Goal: Answer question/provide support

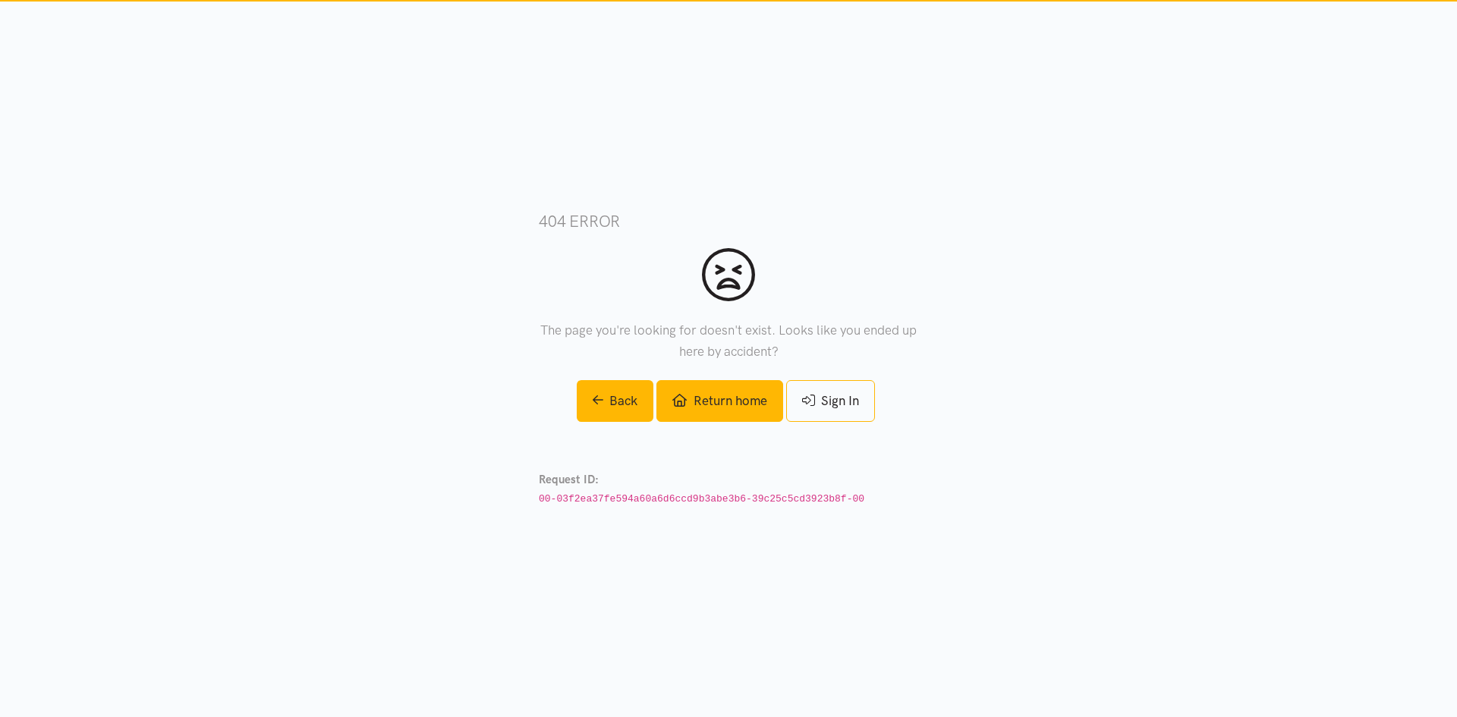
click at [728, 406] on link "Return home" at bounding box center [720, 401] width 126 height 42
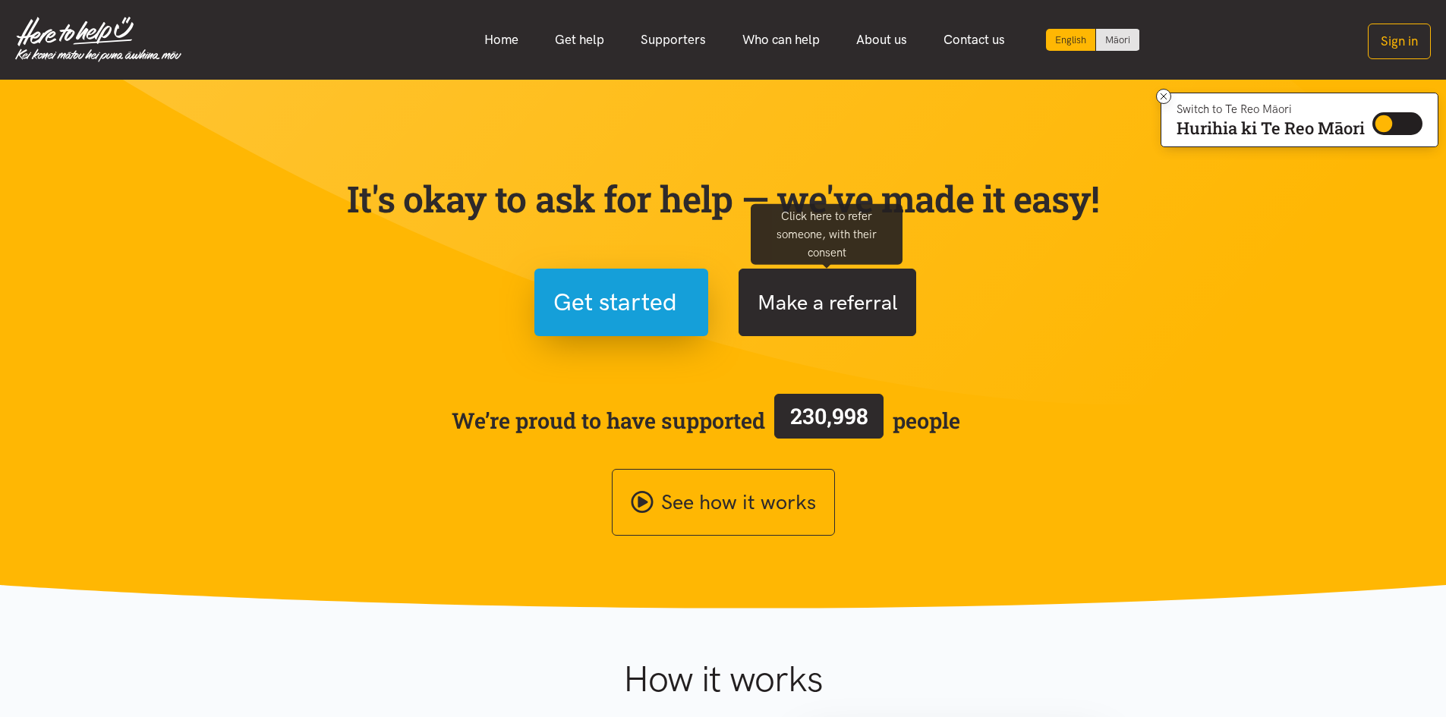
click at [824, 307] on button "Make a referral" at bounding box center [828, 303] width 178 height 68
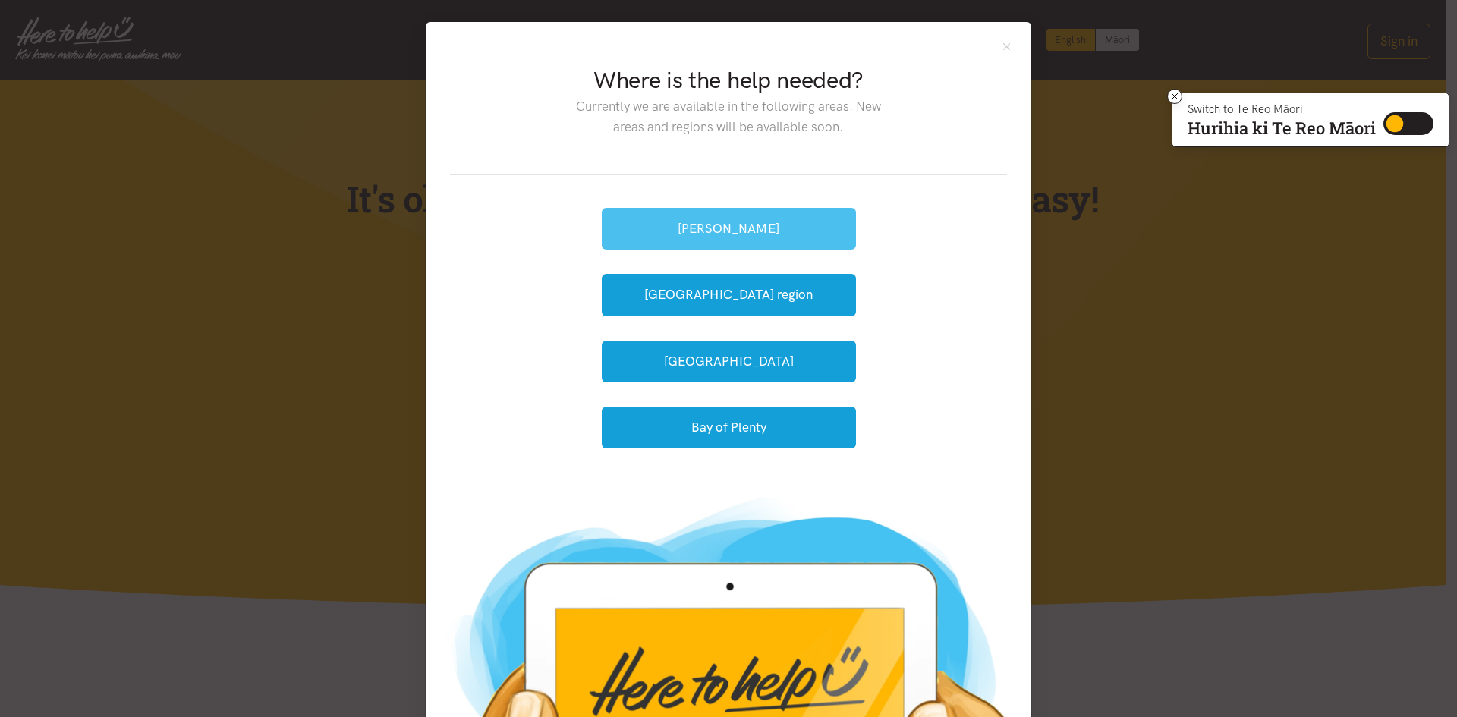
click at [812, 237] on button "Hamilton" at bounding box center [729, 229] width 254 height 42
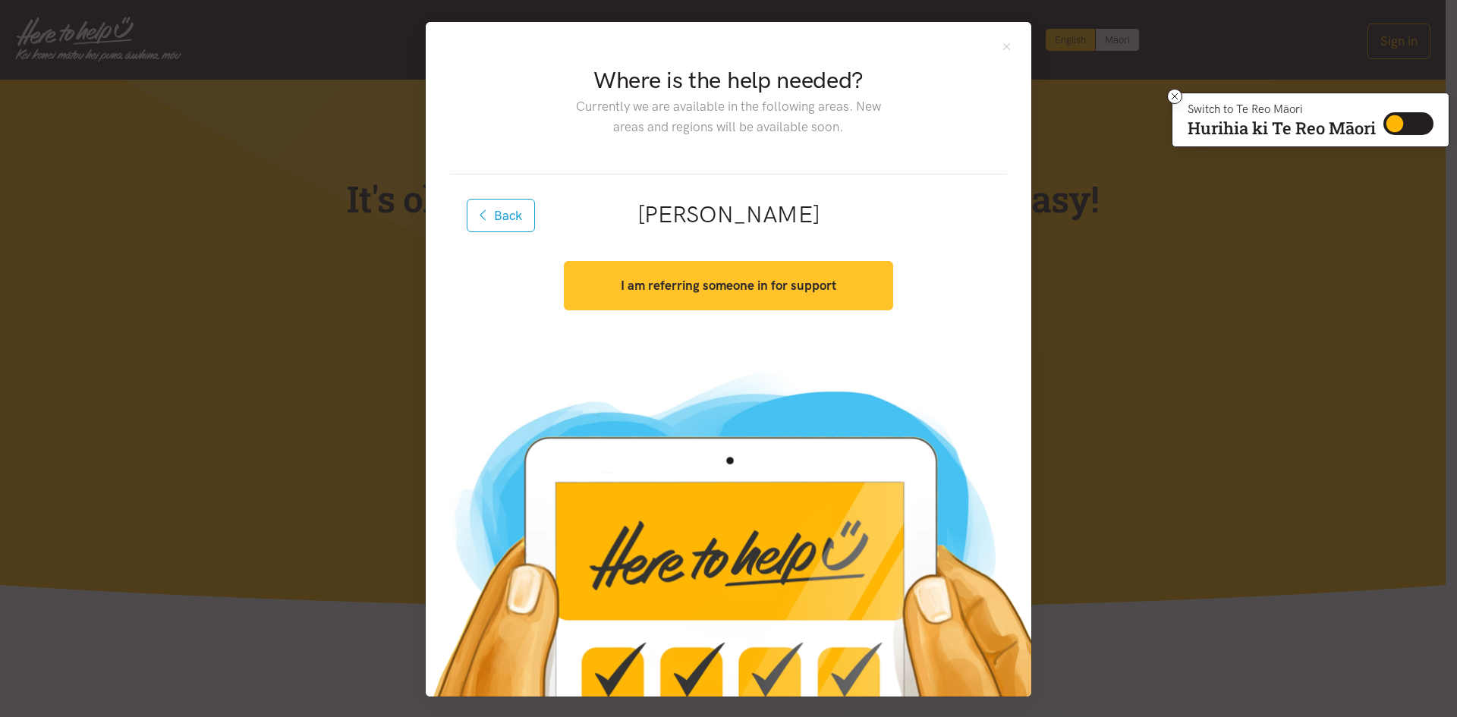
click at [794, 298] on button "I am referring someone in for support" at bounding box center [728, 285] width 329 height 49
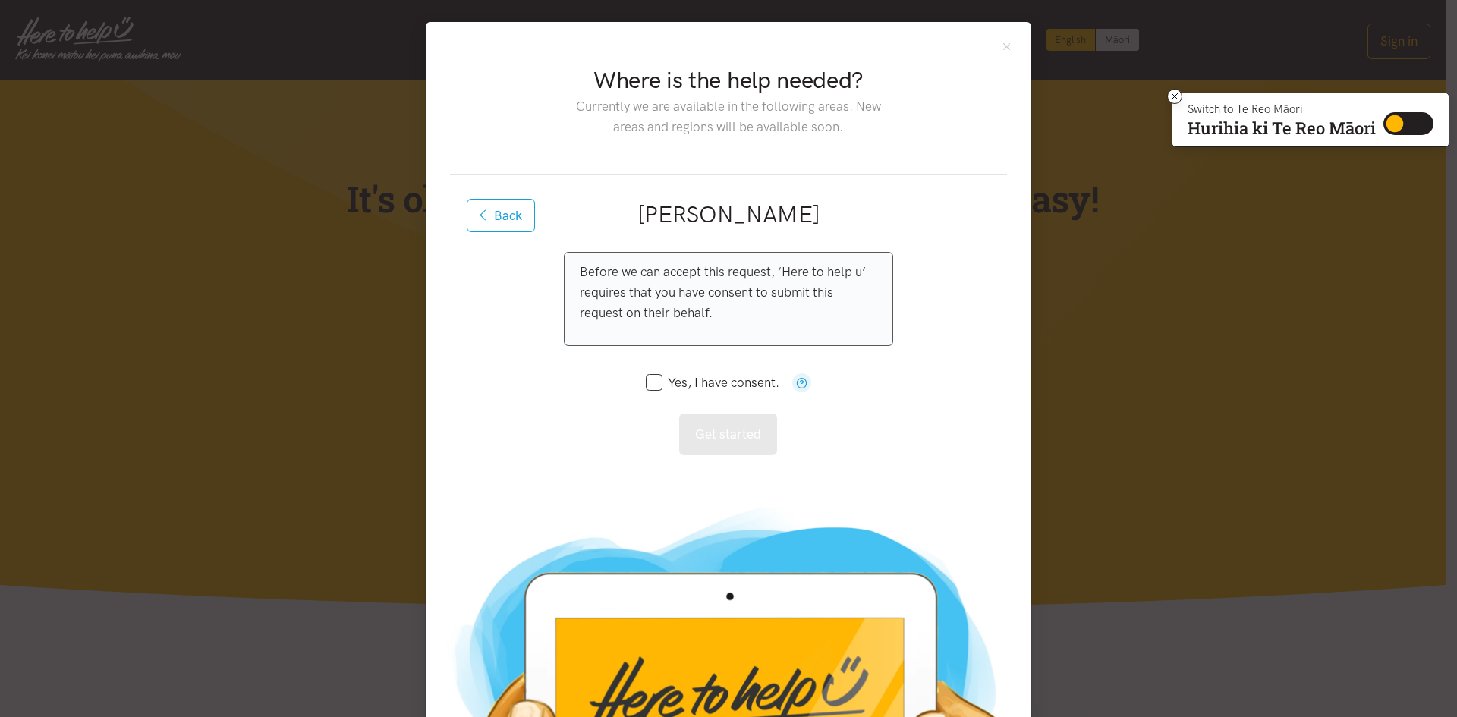
click at [647, 391] on icon at bounding box center [654, 382] width 17 height 17
click at [650, 386] on input "Yes, I have consent." at bounding box center [713, 382] width 134 height 13
checkbox input "true"
click at [715, 439] on button "Get started" at bounding box center [728, 435] width 98 height 42
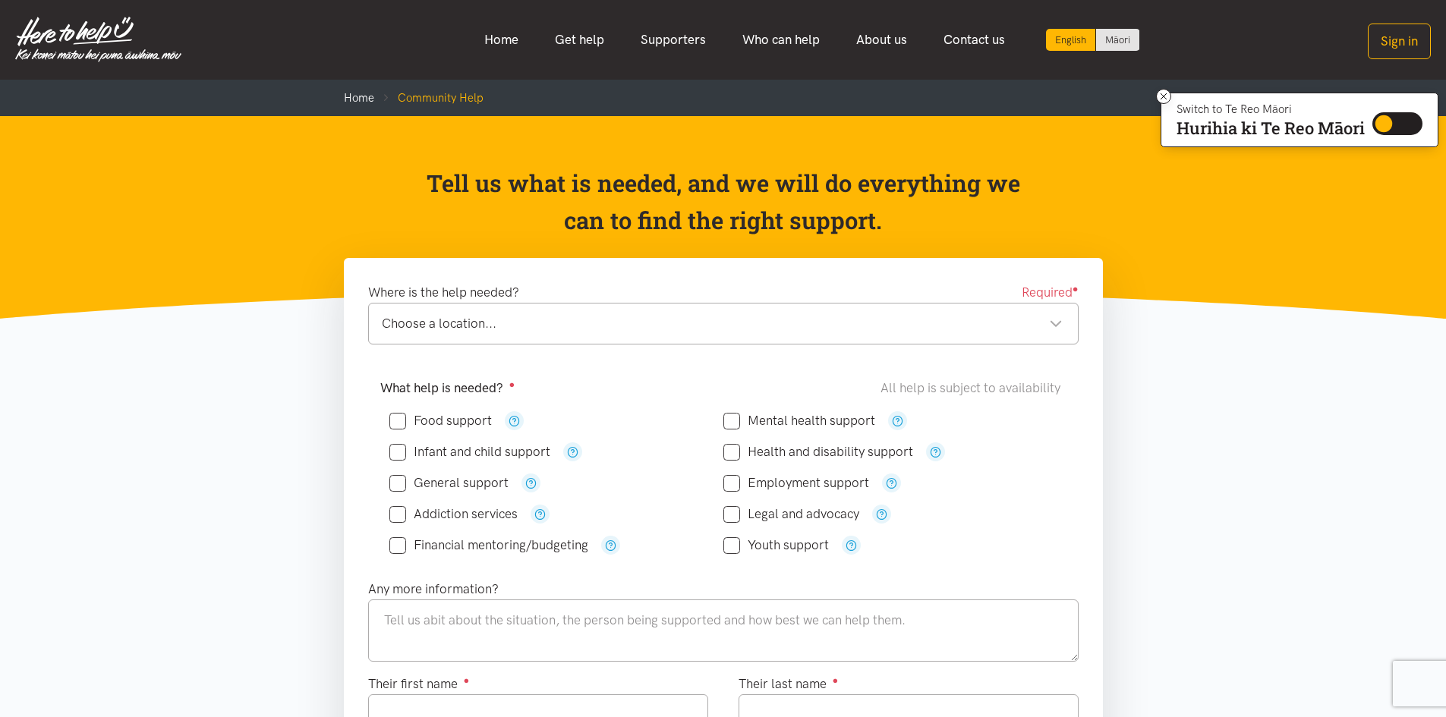
click at [402, 424] on input "Food support" at bounding box center [440, 420] width 102 height 13
checkbox input "true"
click at [1002, 333] on div "Choose a location..." at bounding box center [722, 323] width 681 height 20
click at [499, 652] on textarea at bounding box center [723, 631] width 710 height 62
click at [1405, 38] on button "Sign in" at bounding box center [1399, 42] width 63 height 36
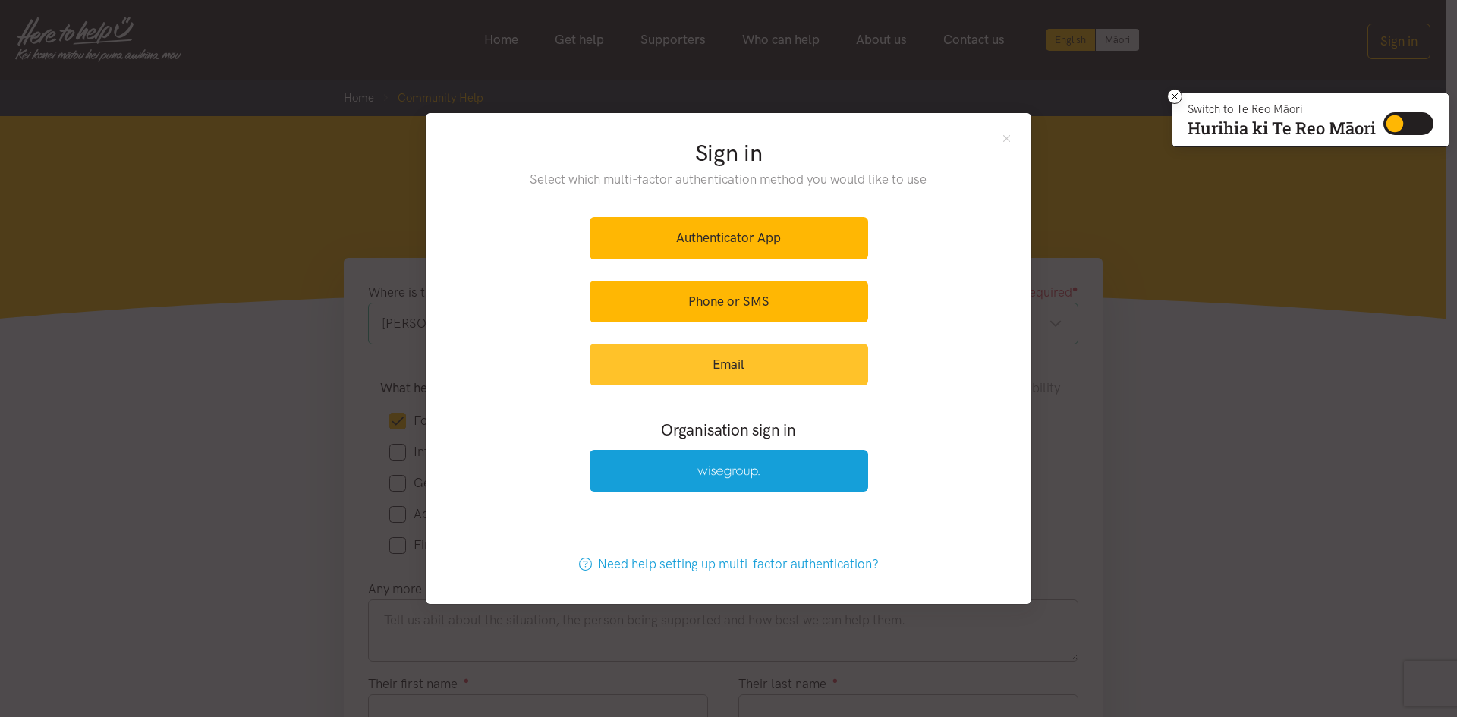
click at [769, 369] on link "Email" at bounding box center [729, 365] width 279 height 42
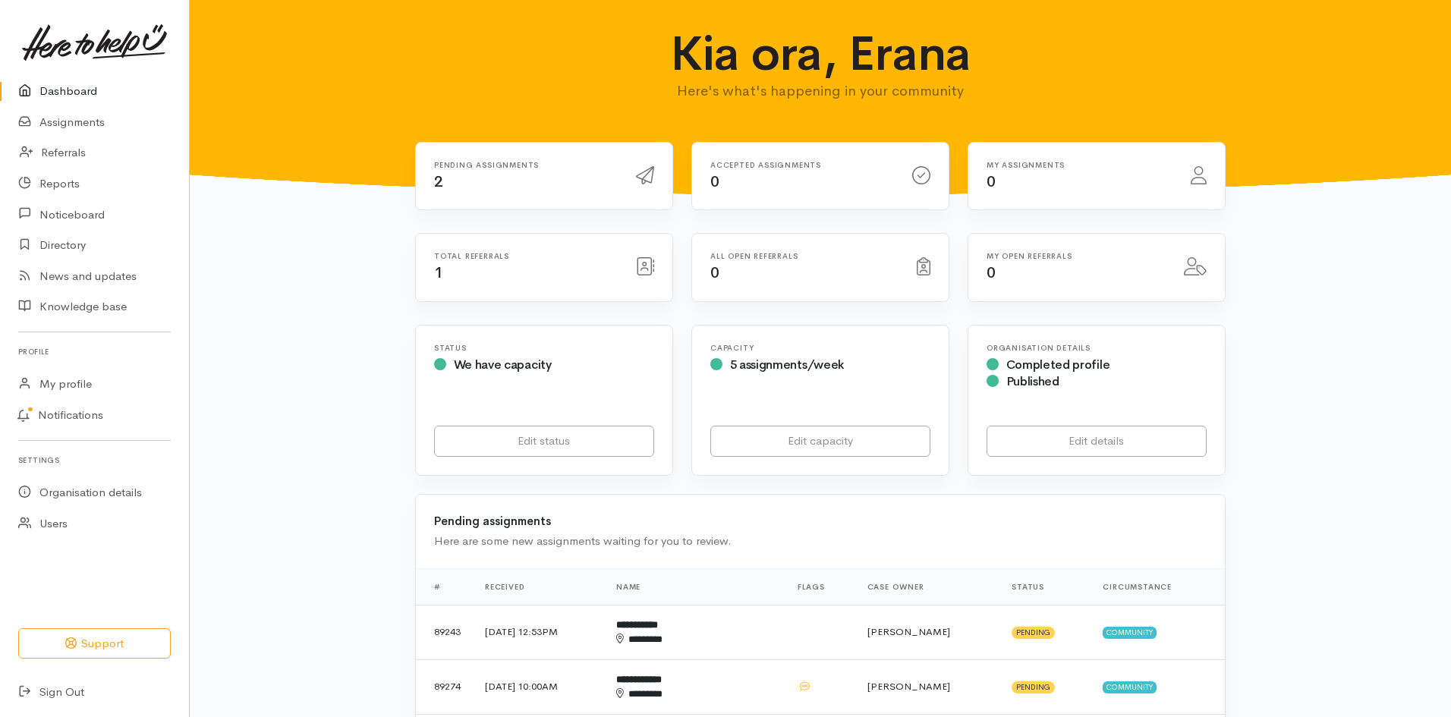
click at [617, 285] on div "Total referrals 1" at bounding box center [544, 268] width 257 height 68
click at [636, 270] on icon at bounding box center [645, 266] width 18 height 18
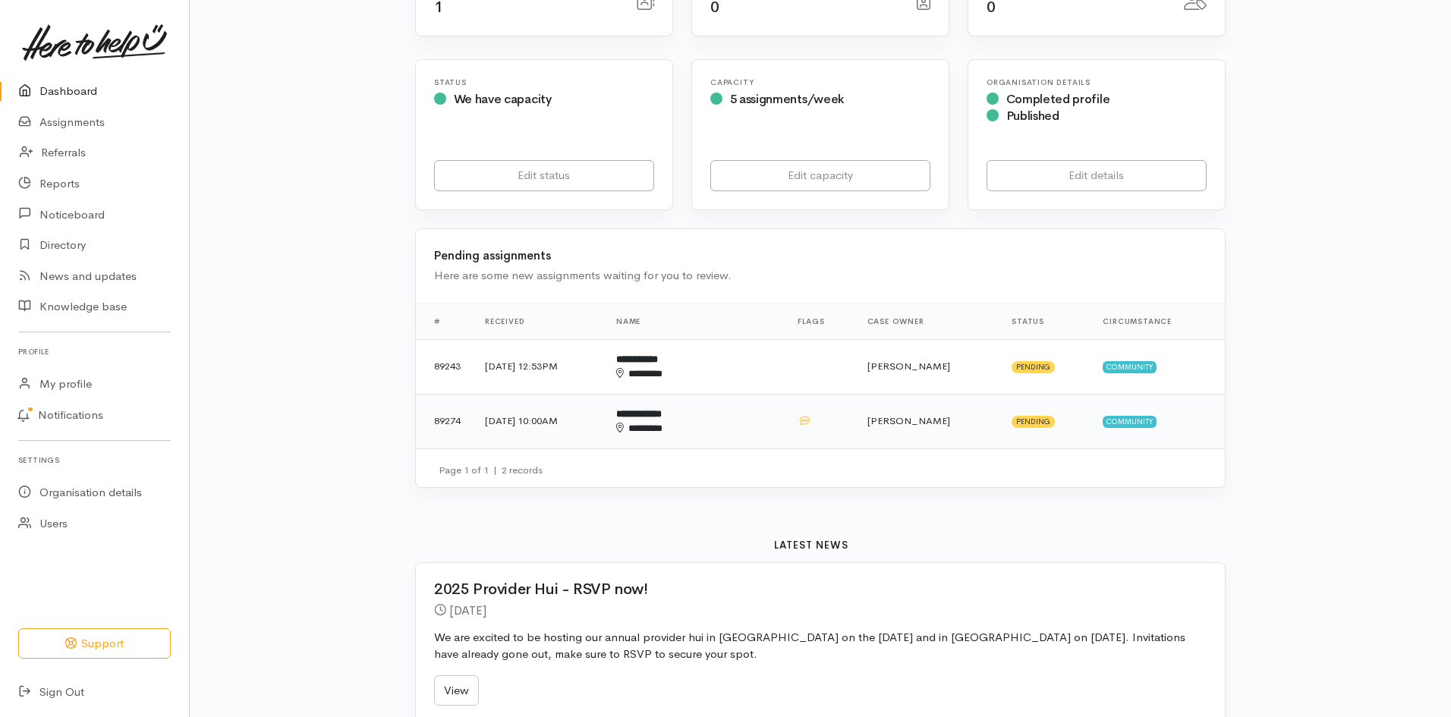
scroll to position [304, 0]
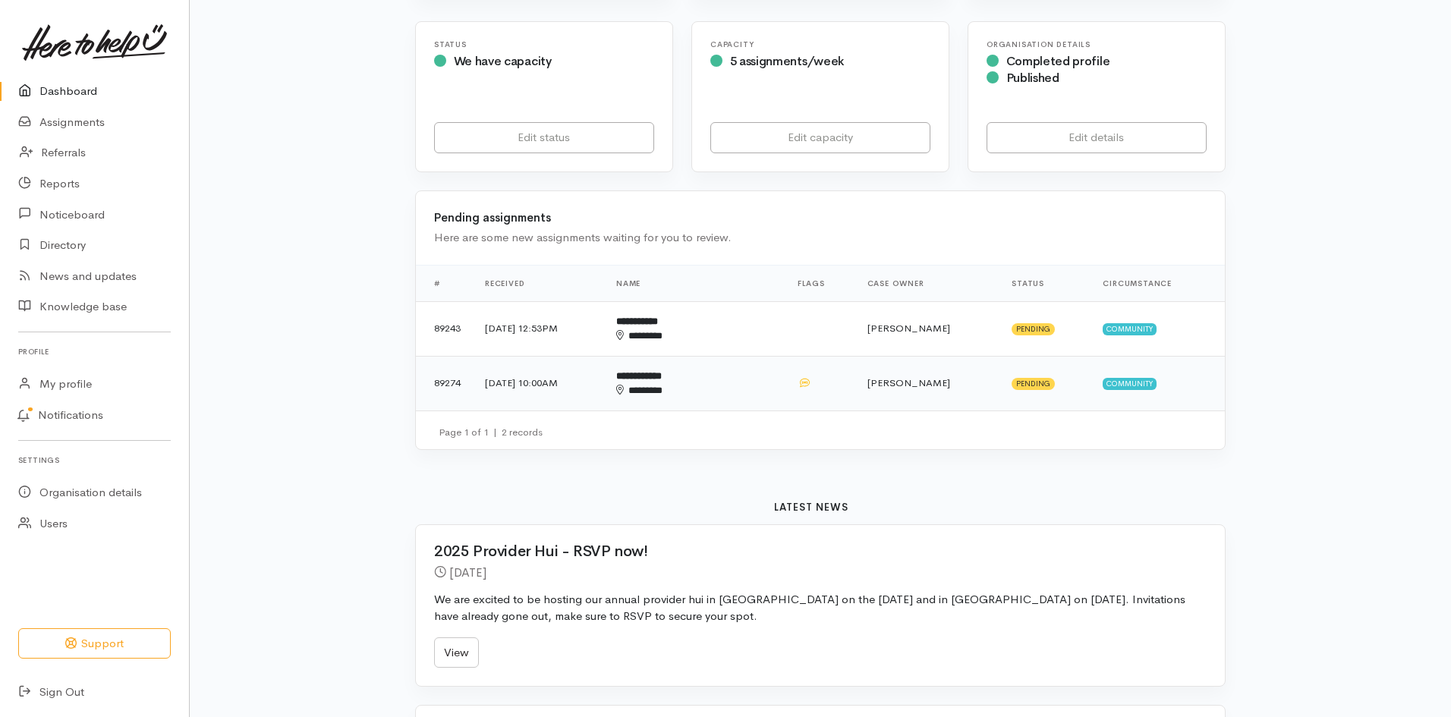
click at [1122, 379] on span "Community" at bounding box center [1130, 384] width 54 height 12
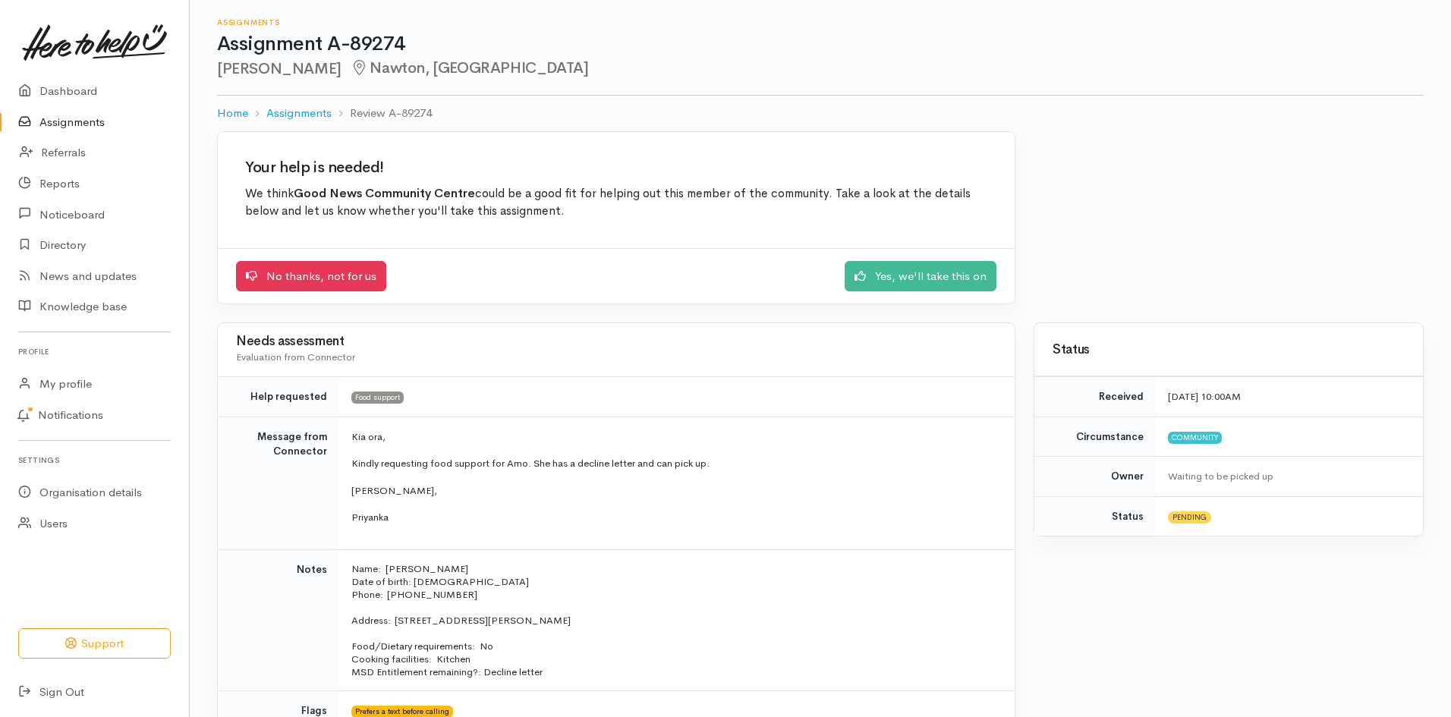
scroll to position [76, 0]
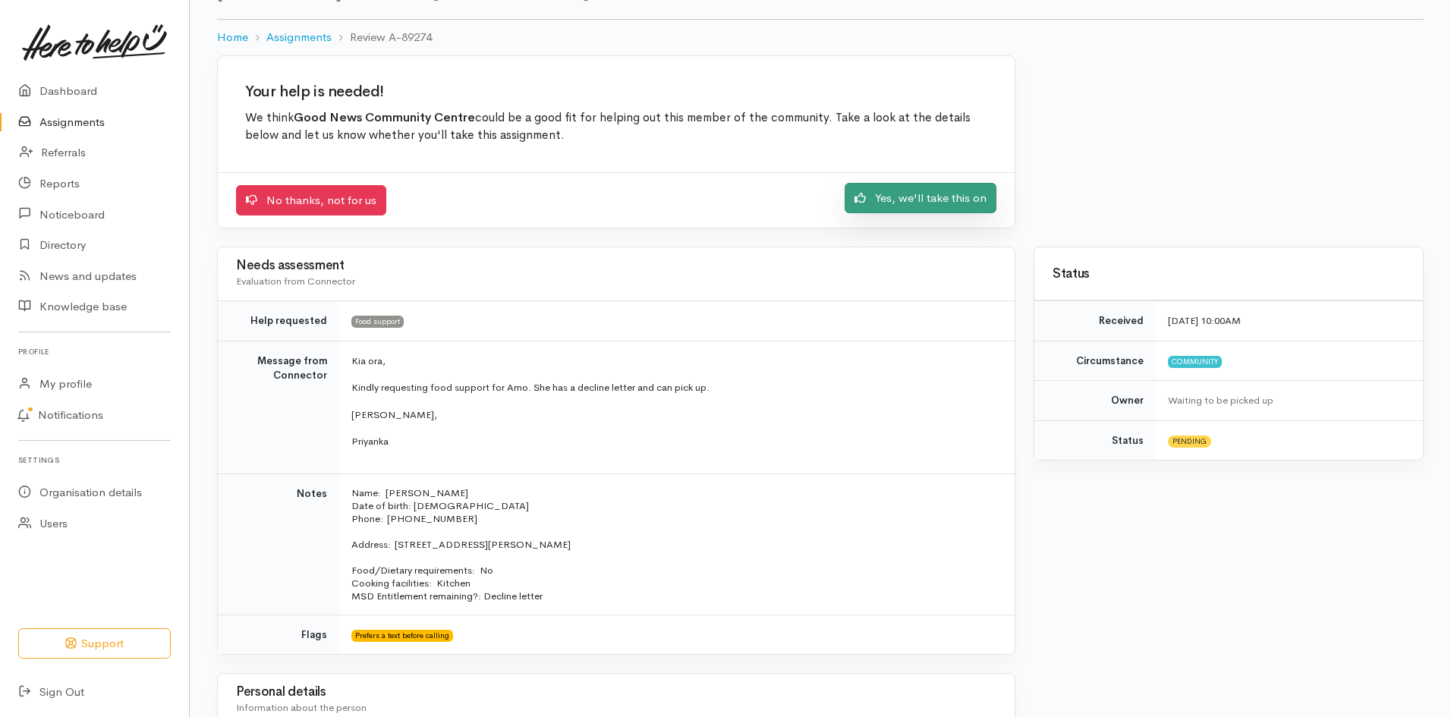
click at [912, 203] on link "Yes, we'll take this on" at bounding box center [921, 198] width 152 height 31
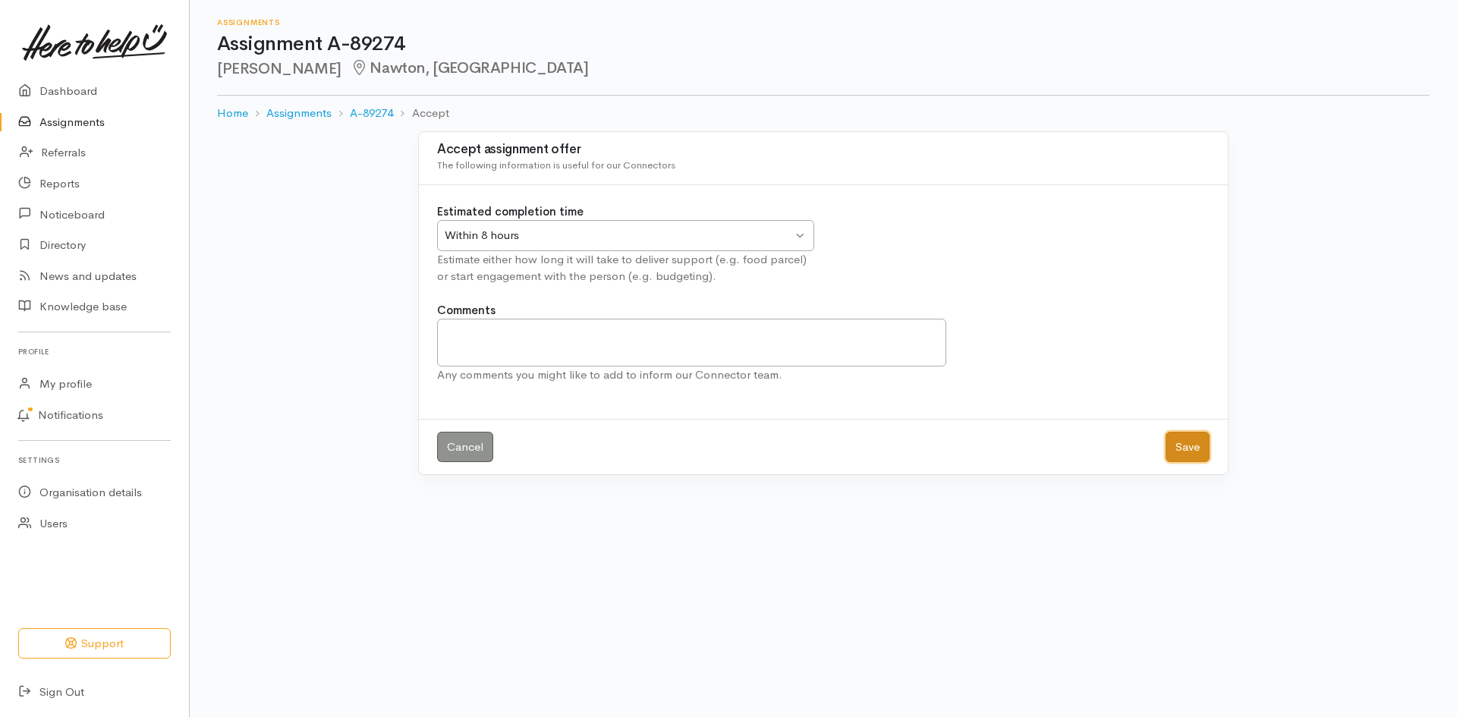
click at [1184, 452] on button "Save" at bounding box center [1188, 447] width 44 height 31
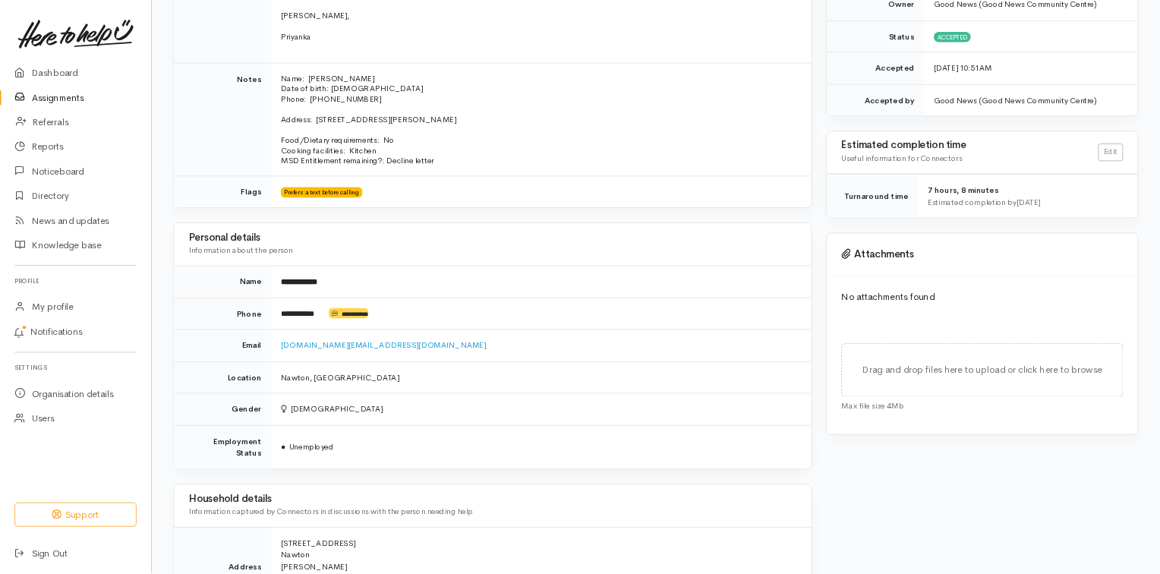
scroll to position [380, 0]
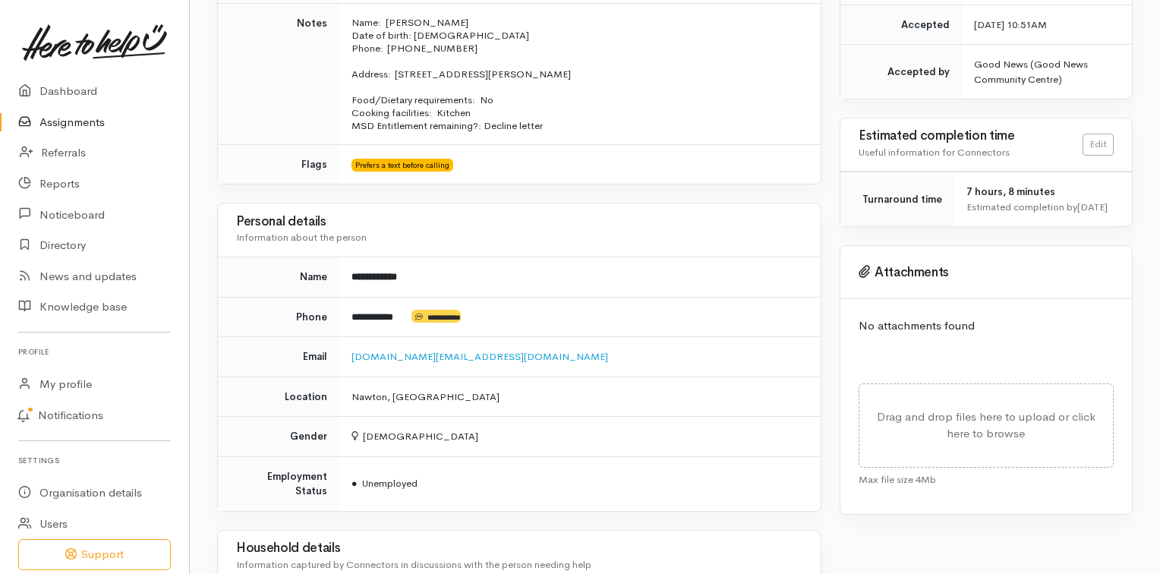
drag, startPoint x: 1425, startPoint y: 11, endPoint x: 710, endPoint y: 511, distance: 871.5
click at [710, 531] on div "Household details Information captured by Connectors in discussions with the pe…" at bounding box center [519, 557] width 603 height 53
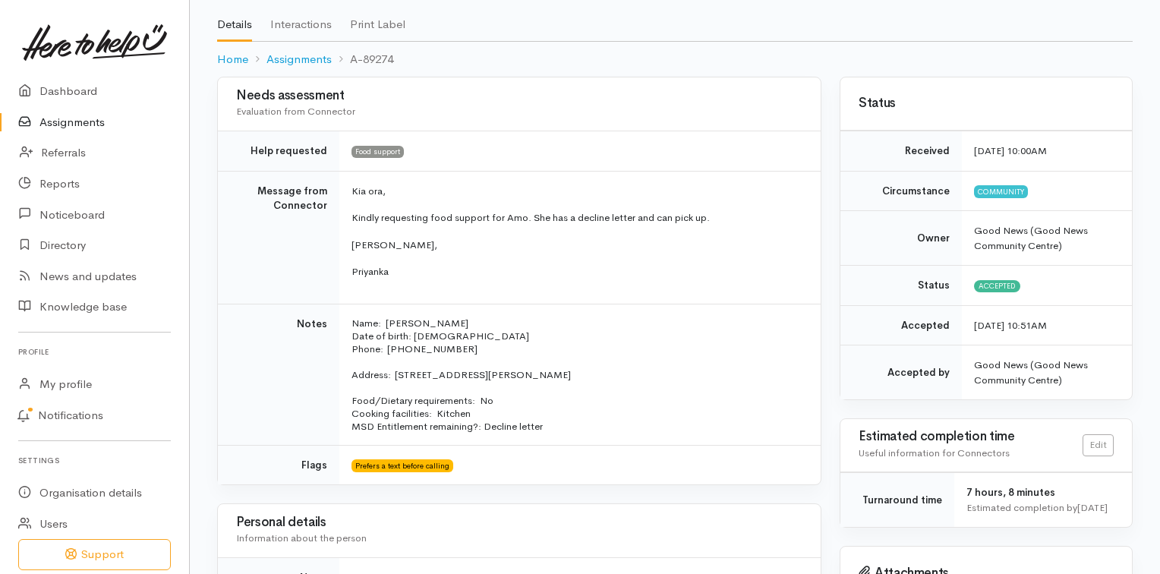
scroll to position [0, 0]
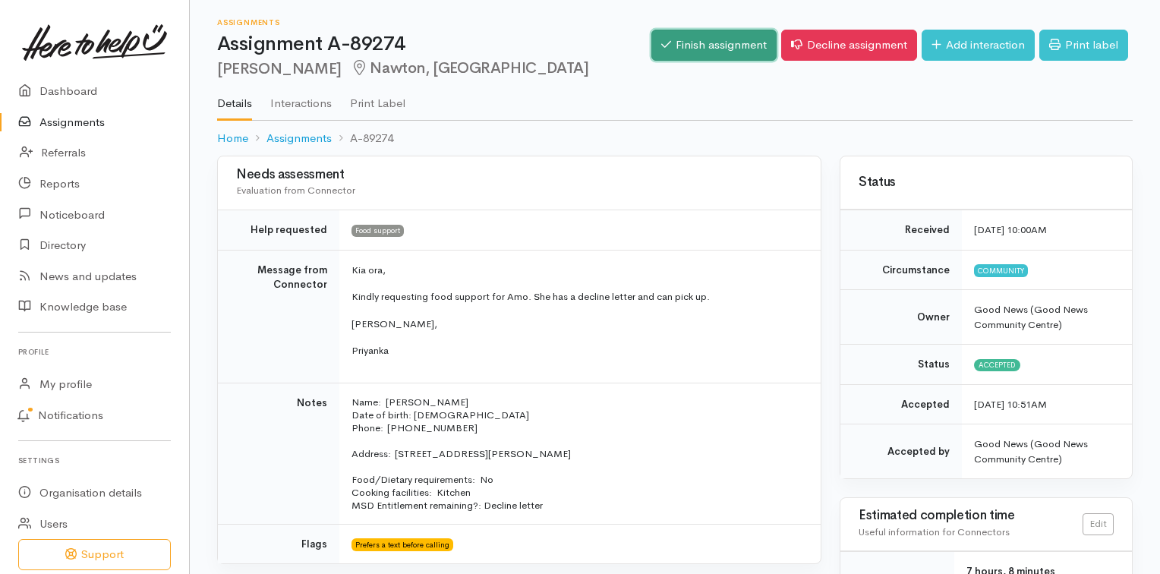
click at [692, 51] on link "Finish assignment" at bounding box center [713, 45] width 125 height 31
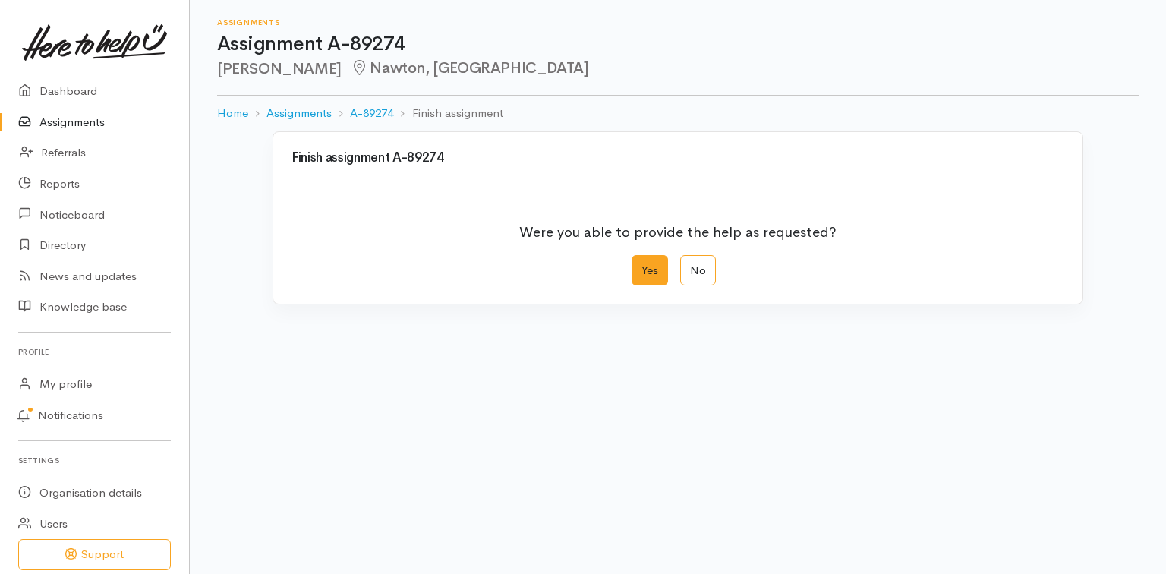
click at [647, 270] on label "Yes" at bounding box center [650, 270] width 36 height 31
click at [641, 265] on input "Yes" at bounding box center [637, 260] width 10 height 10
radio input "true"
click at [647, 270] on label "Yes" at bounding box center [650, 270] width 36 height 31
click at [641, 265] on input "Yes" at bounding box center [637, 260] width 10 height 10
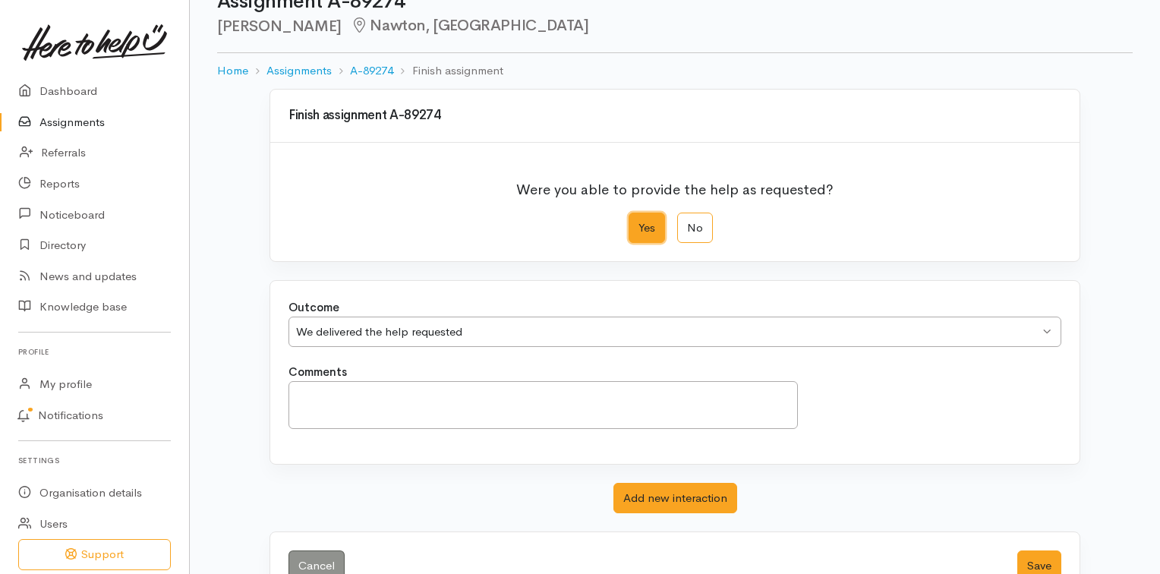
scroll to position [84, 0]
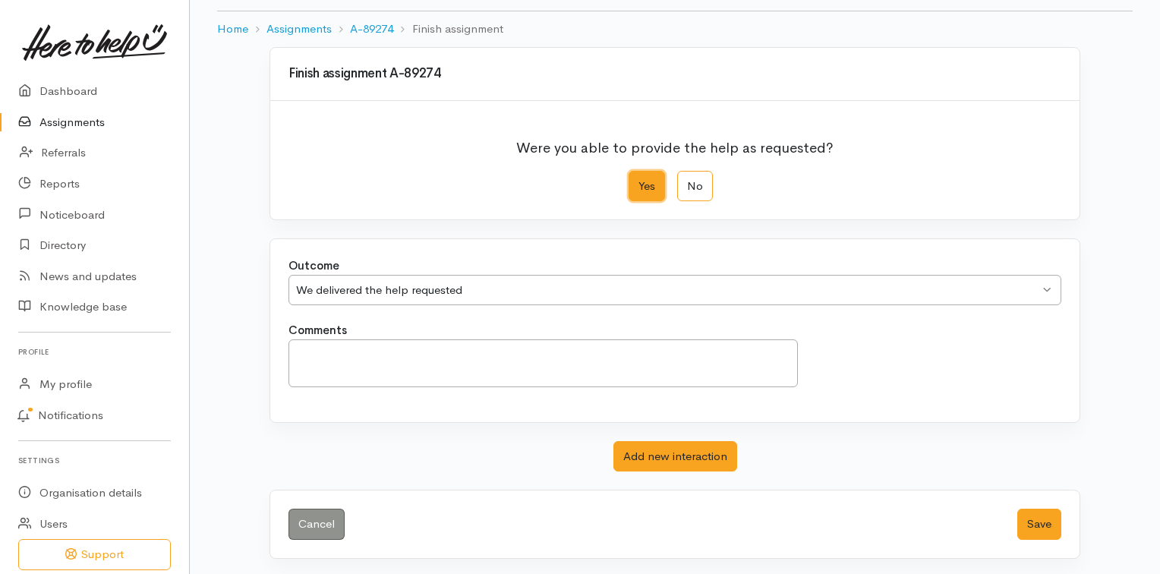
click at [1044, 298] on div "We delivered the help requested We delivered the help requested" at bounding box center [674, 290] width 773 height 31
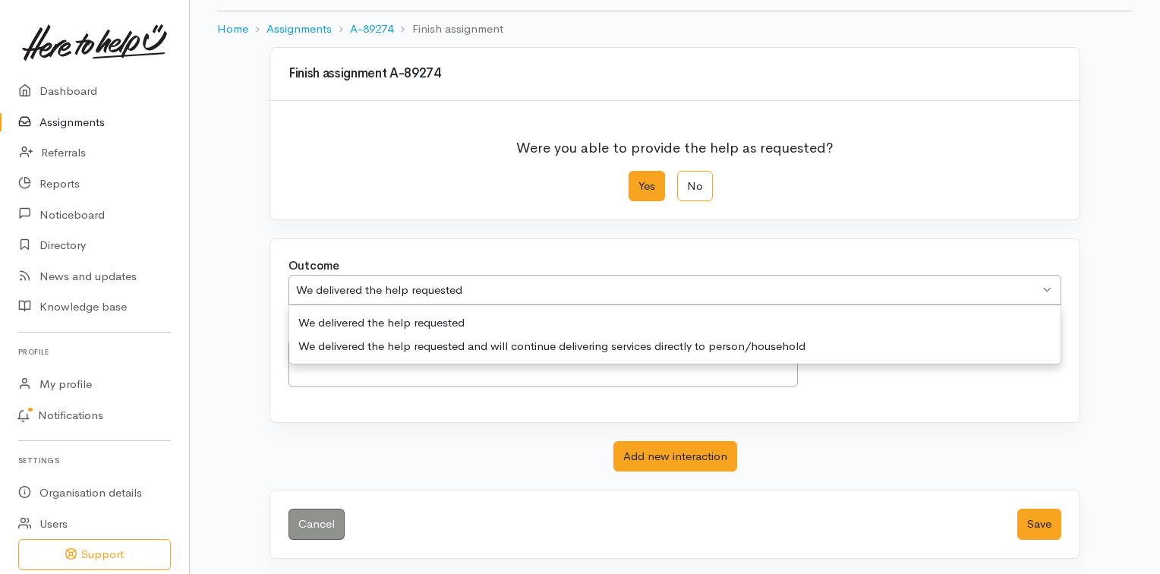
click at [1044, 298] on div "We delivered the help requested We delivered the help requested" at bounding box center [674, 290] width 773 height 31
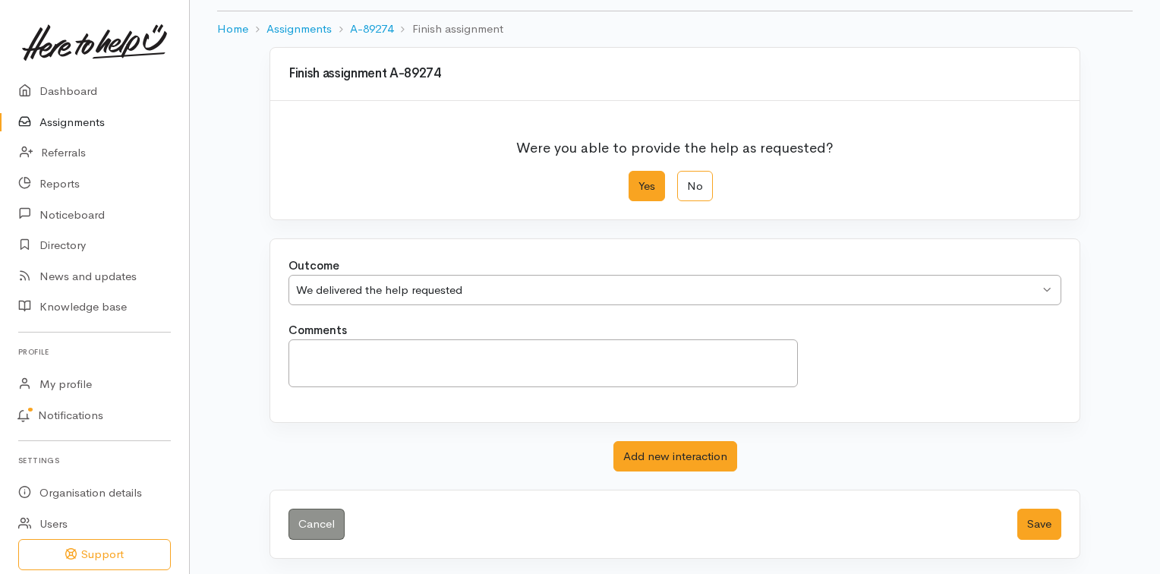
click at [1044, 298] on div "We delivered the help requested We delivered the help requested" at bounding box center [674, 290] width 773 height 31
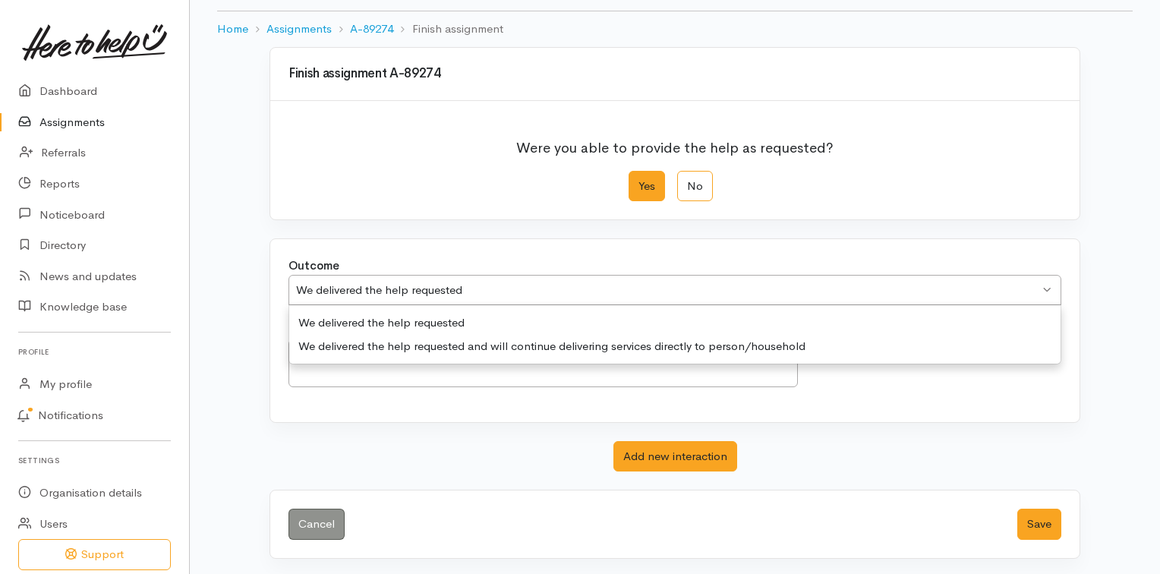
click at [1044, 298] on div "We delivered the help requested We delivered the help requested" at bounding box center [674, 290] width 773 height 31
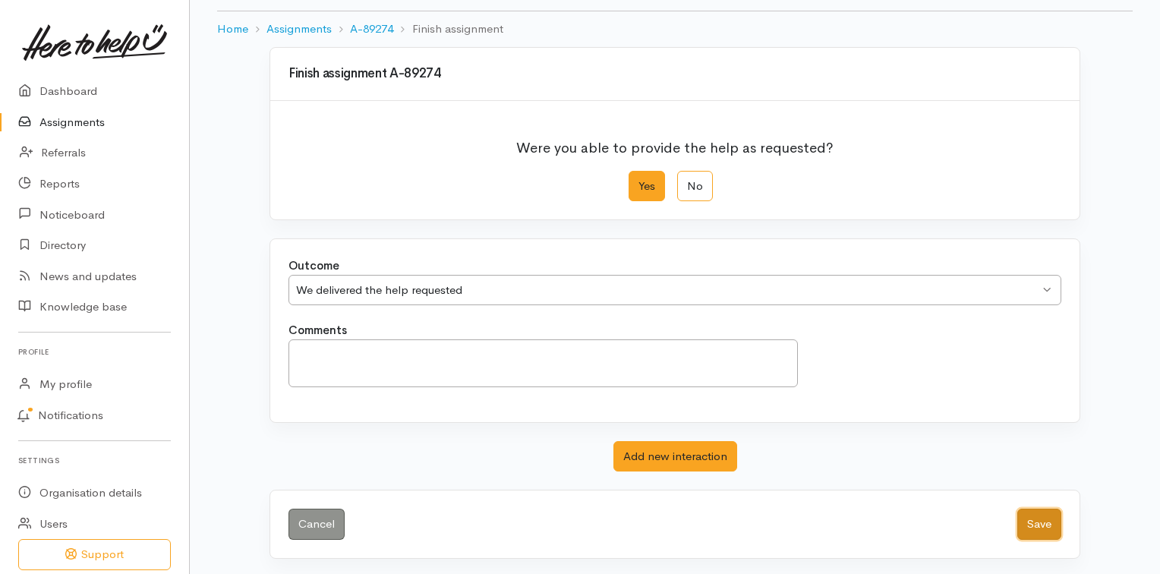
click at [1054, 531] on button "Save" at bounding box center [1039, 524] width 44 height 31
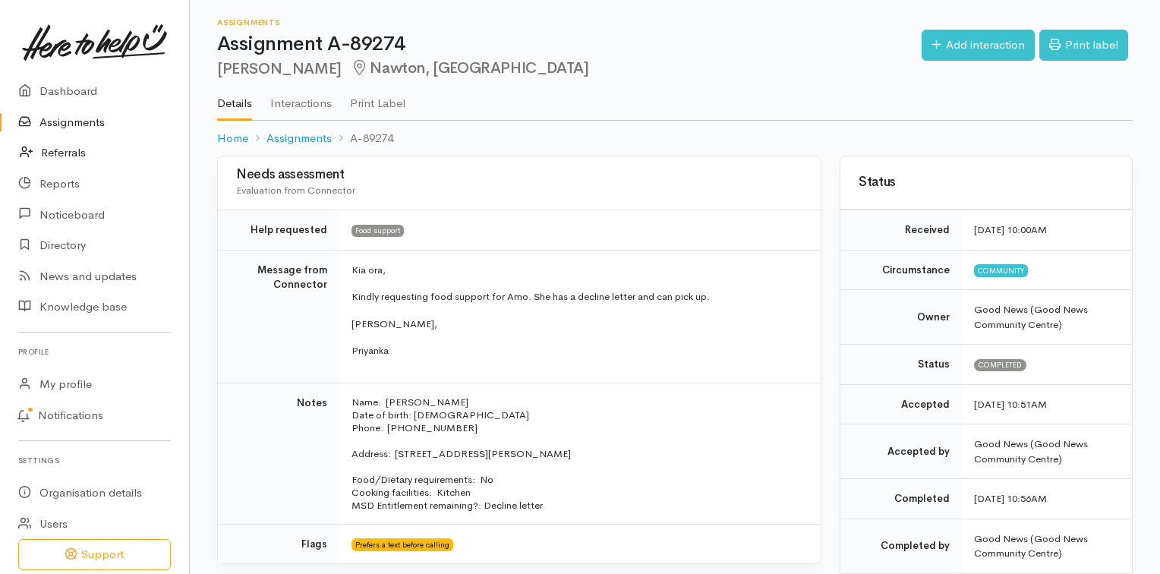
click at [72, 154] on link "Referrals" at bounding box center [94, 152] width 189 height 31
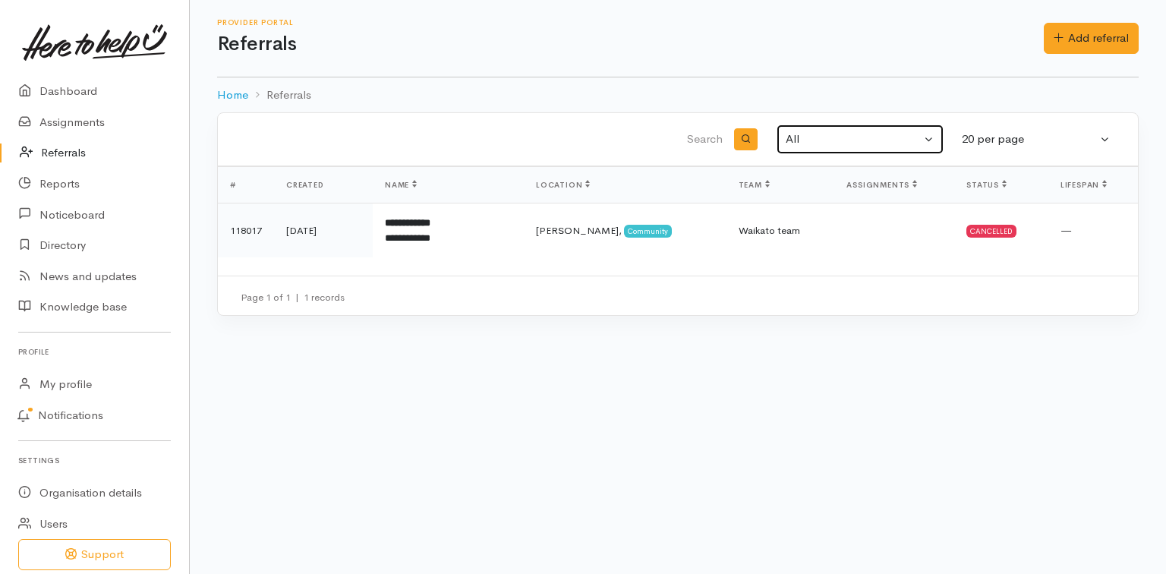
click at [798, 140] on div "All" at bounding box center [853, 139] width 135 height 17
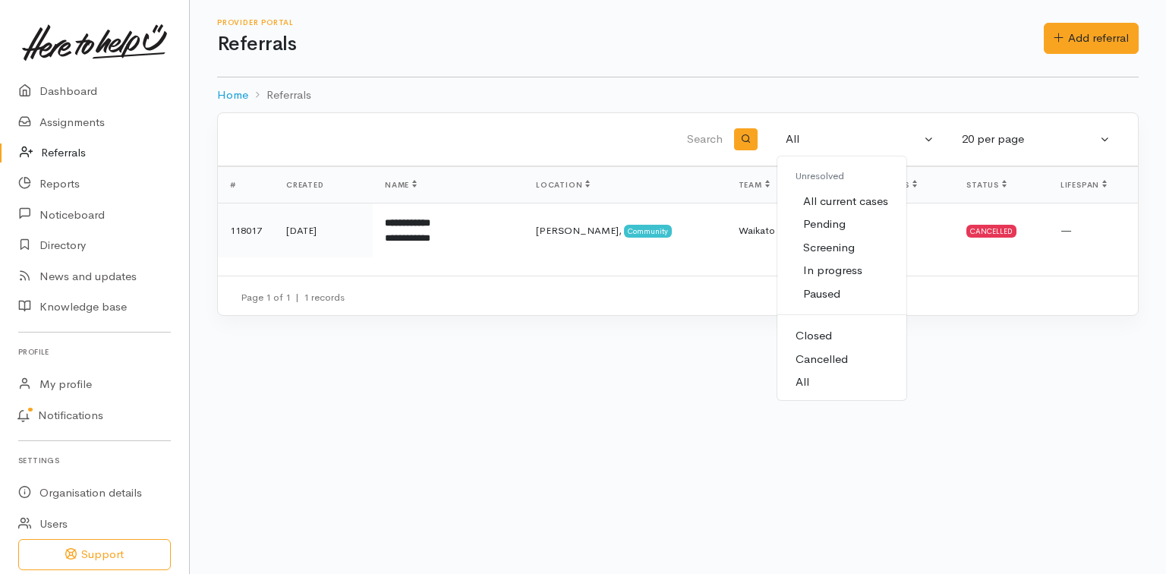
click at [839, 204] on span "All current cases" at bounding box center [845, 201] width 85 height 17
select select "Unresolved"
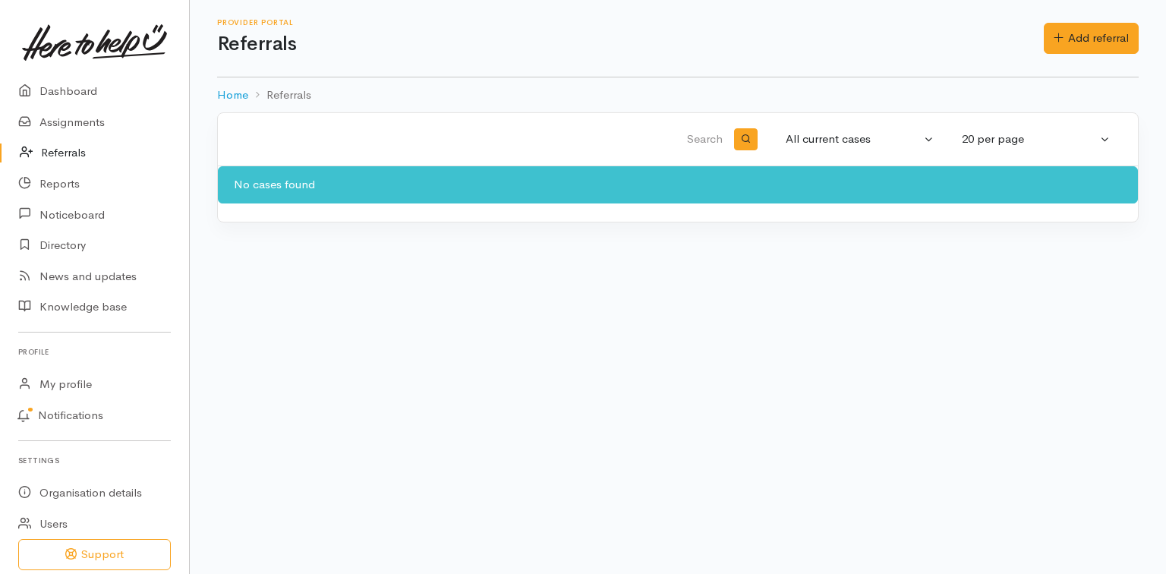
click at [81, 149] on link "Referrals" at bounding box center [94, 152] width 189 height 31
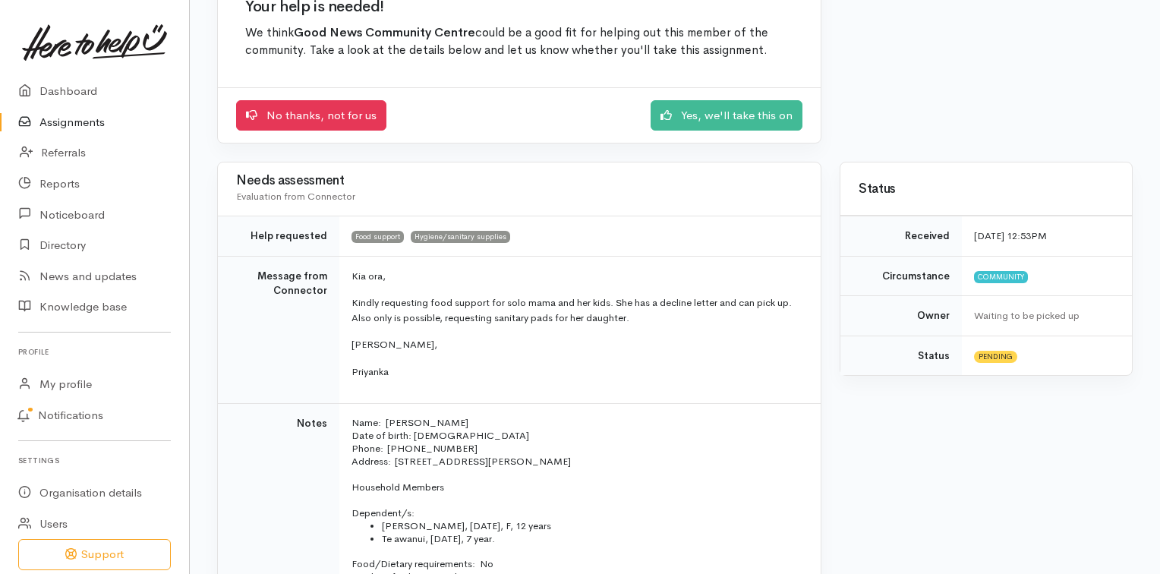
scroll to position [182, 0]
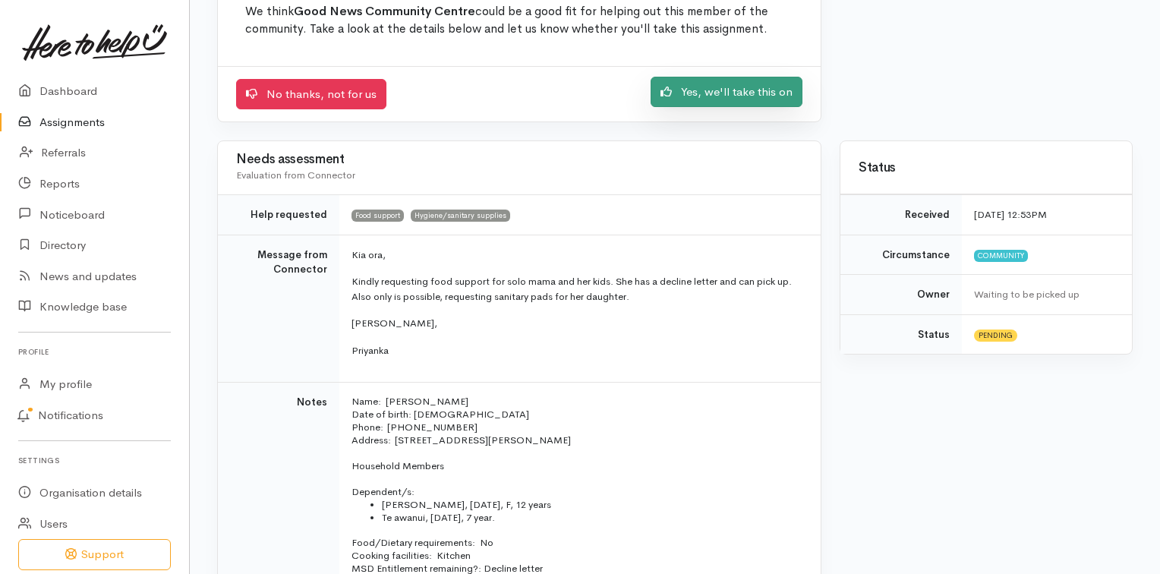
click at [724, 93] on link "Yes, we'll take this on" at bounding box center [726, 92] width 152 height 31
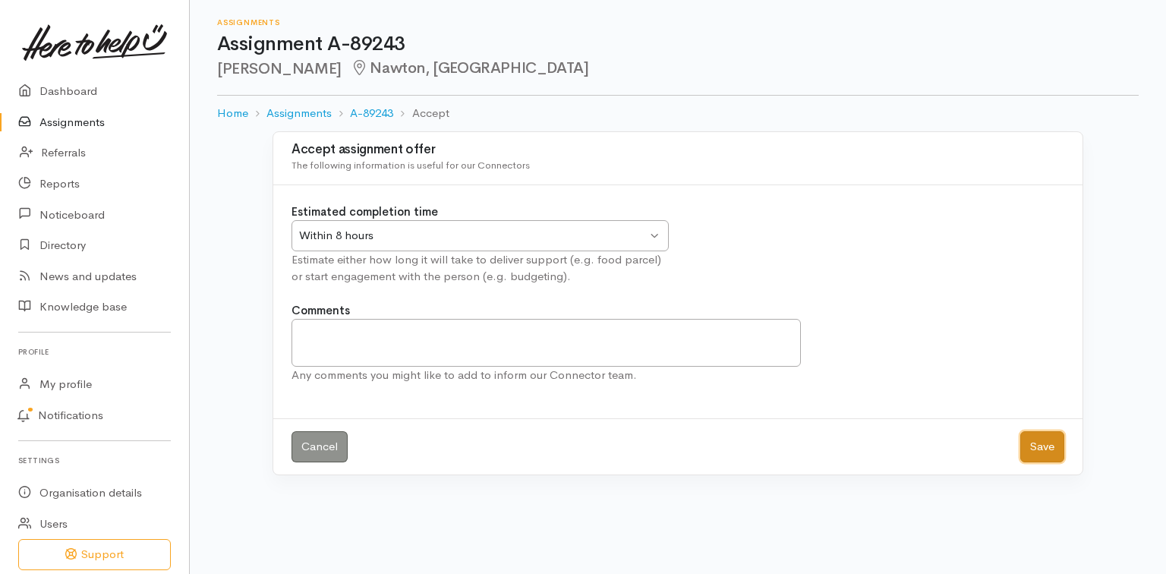
click at [1045, 446] on button "Save" at bounding box center [1042, 446] width 44 height 31
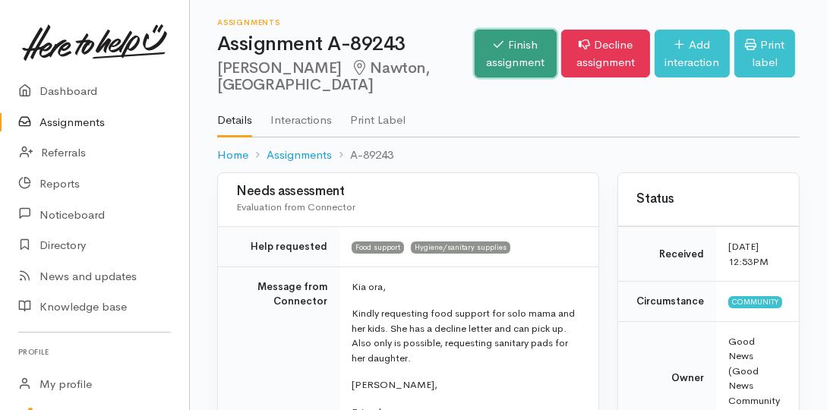
click at [474, 63] on link "Finish assignment" at bounding box center [515, 54] width 83 height 48
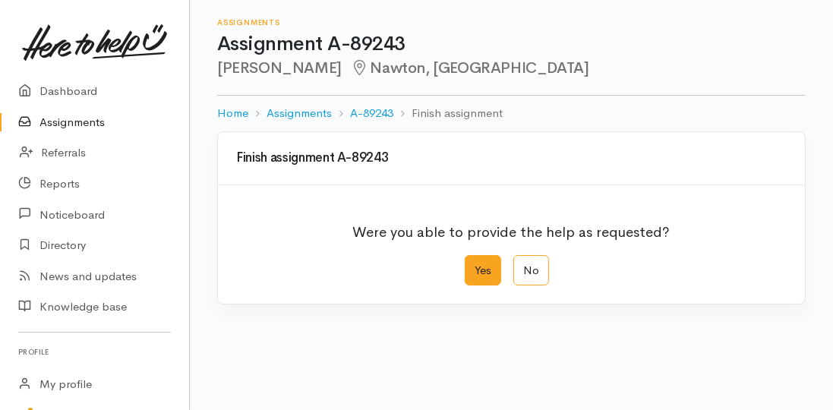
click at [483, 269] on label "Yes" at bounding box center [483, 270] width 36 height 31
click at [474, 265] on input "Yes" at bounding box center [470, 260] width 10 height 10
radio input "true"
click at [483, 269] on label "Yes" at bounding box center [483, 270] width 36 height 31
click at [474, 265] on input "Yes" at bounding box center [470, 260] width 10 height 10
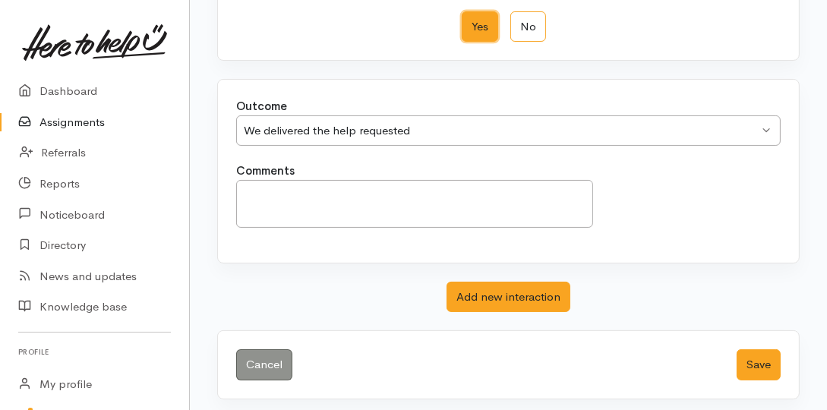
scroll to position [244, 0]
click at [754, 129] on div "We delivered the help requested" at bounding box center [501, 129] width 515 height 17
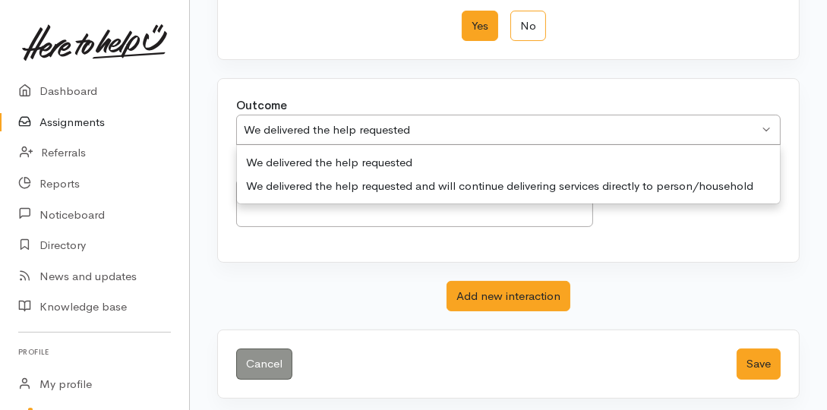
click at [754, 129] on div "We delivered the help requested" at bounding box center [501, 129] width 515 height 17
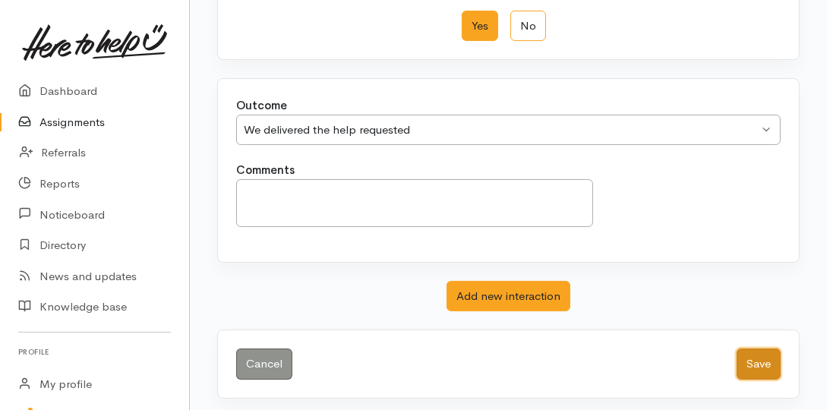
click at [761, 356] on button "Save" at bounding box center [758, 363] width 44 height 31
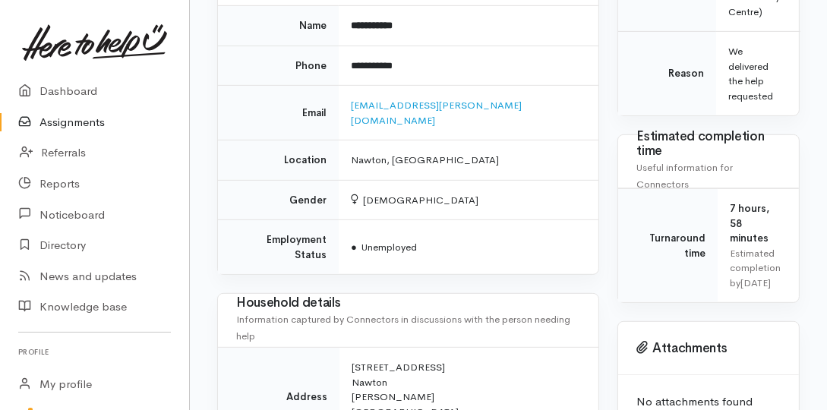
scroll to position [563, 0]
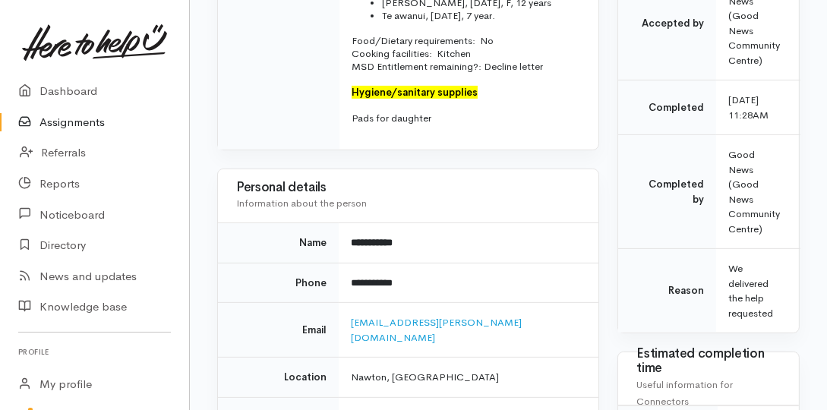
click at [67, 127] on link "Assignments" at bounding box center [94, 122] width 189 height 31
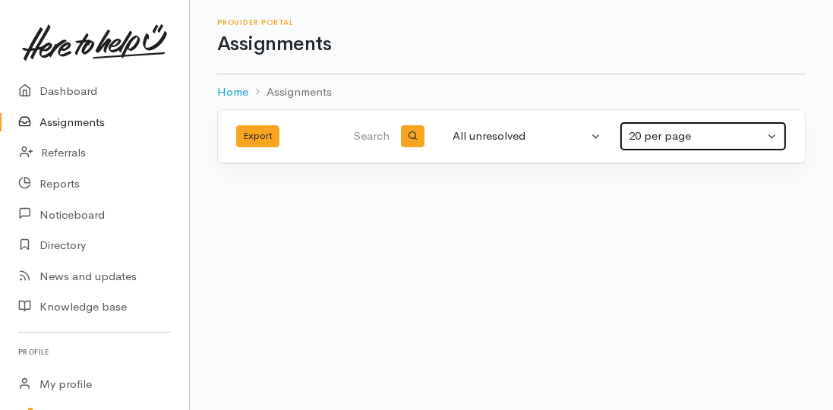
click at [657, 134] on div "20 per page" at bounding box center [695, 136] width 135 height 17
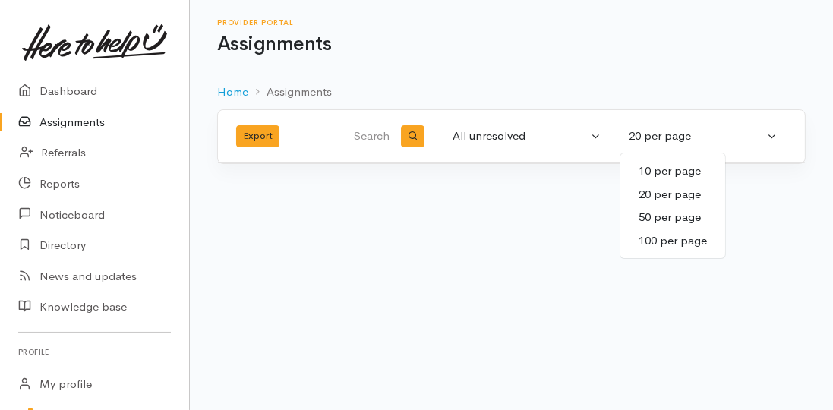
click at [669, 165] on span "10 per page" at bounding box center [669, 170] width 62 height 17
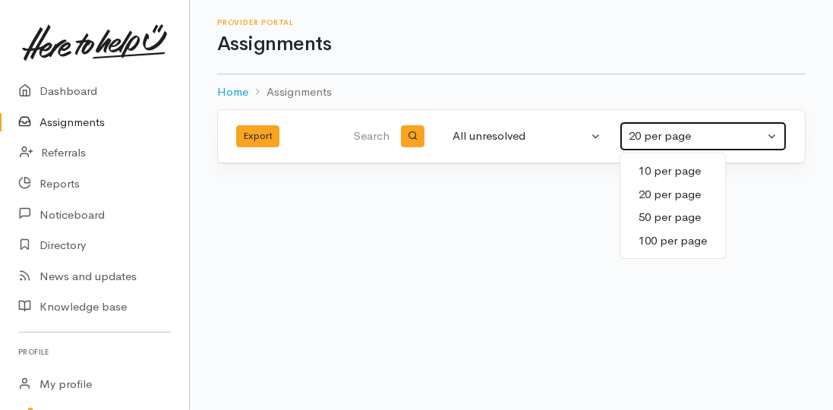
select select "10"
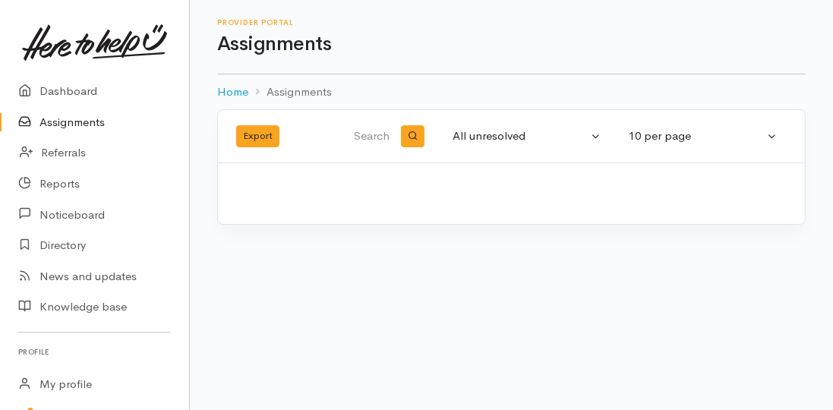
click at [669, 165] on div "Loading..." at bounding box center [511, 193] width 587 height 61
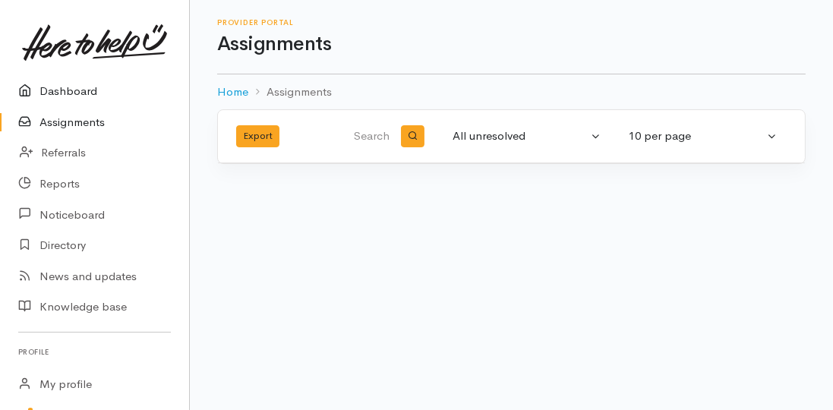
click at [84, 97] on link "Dashboard" at bounding box center [94, 91] width 189 height 31
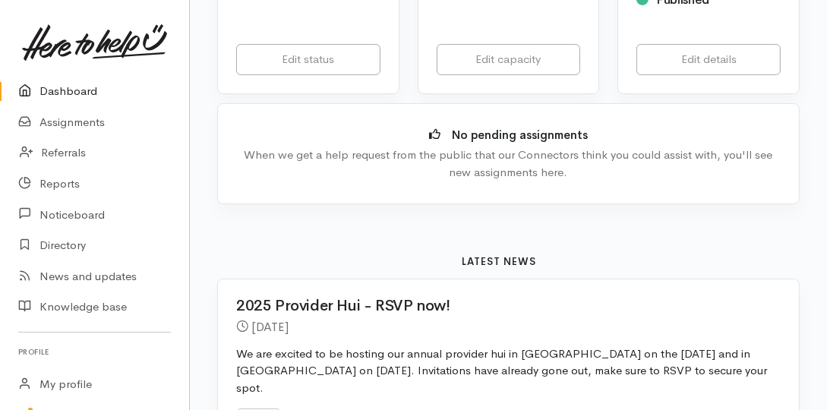
scroll to position [173, 0]
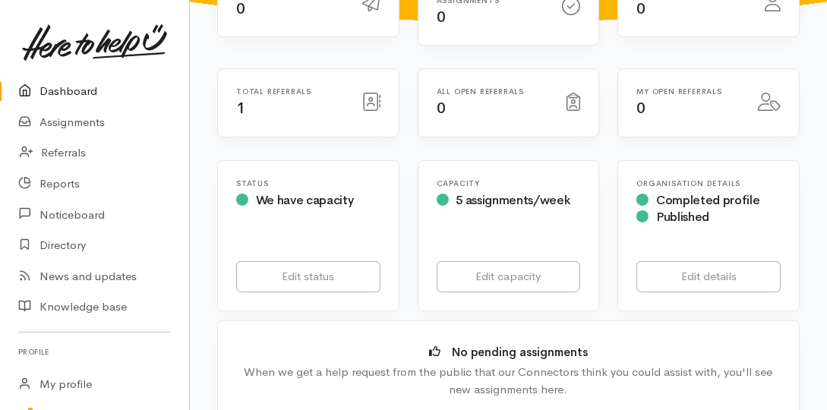
click at [299, 102] on div "Total referrals 1" at bounding box center [290, 102] width 126 height 31
click at [365, 97] on icon at bounding box center [371, 102] width 18 height 18
click at [346, 93] on div "Total referrals 1" at bounding box center [290, 102] width 126 height 31
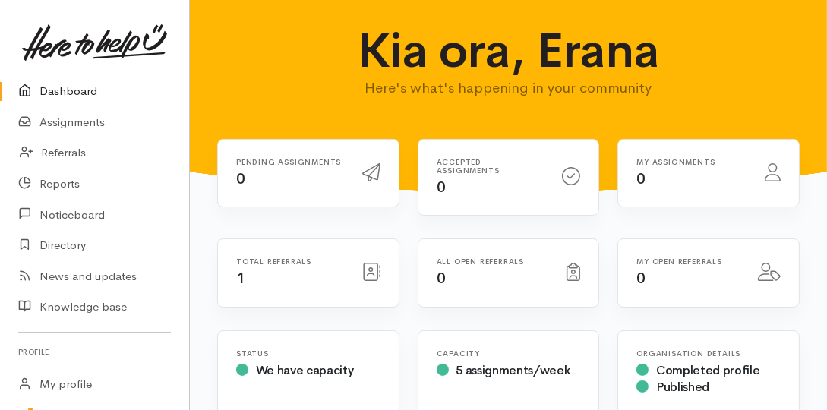
scroll to position [0, 0]
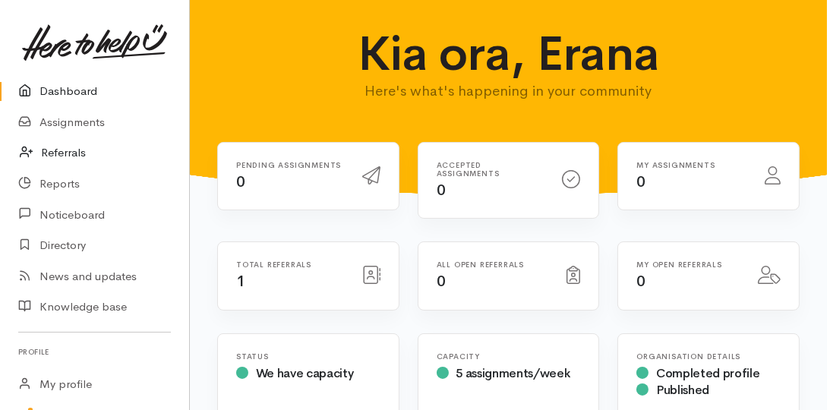
click at [69, 156] on link "Referrals" at bounding box center [94, 152] width 189 height 31
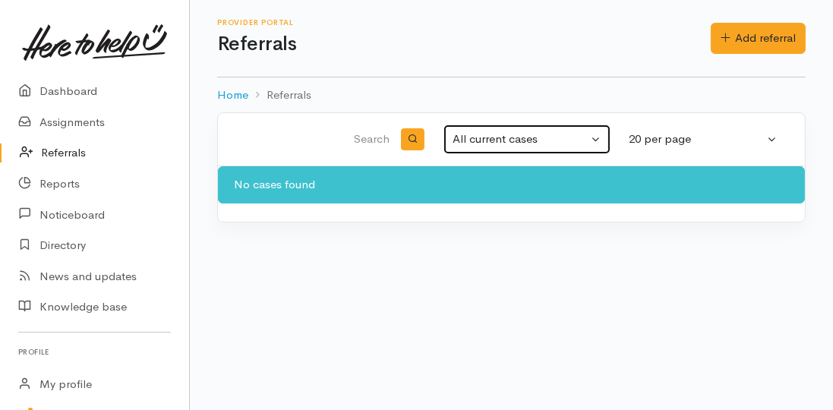
click at [487, 143] on div "All current cases" at bounding box center [519, 139] width 135 height 17
click at [484, 142] on div "All current cases" at bounding box center [519, 139] width 135 height 17
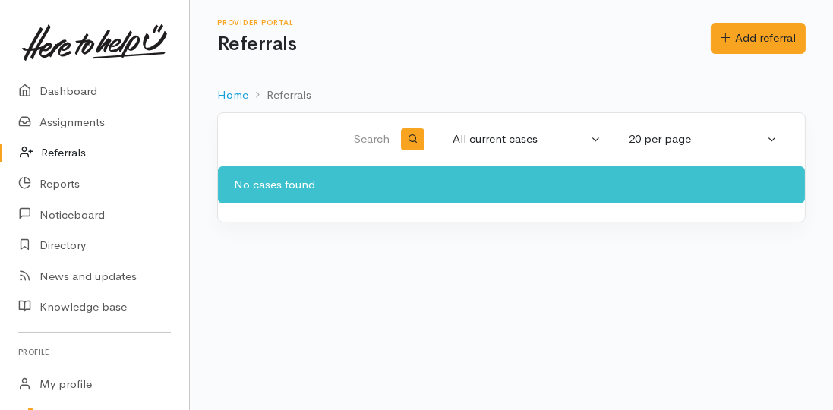
click at [484, 142] on div "All current cases" at bounding box center [519, 139] width 135 height 17
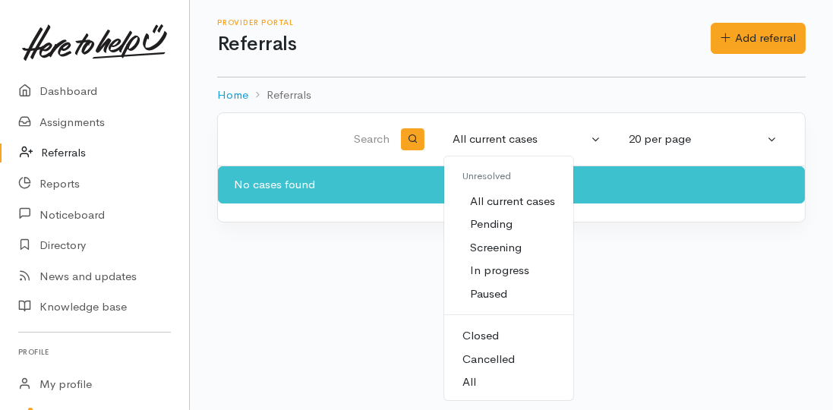
click at [504, 273] on span "In progress" at bounding box center [499, 270] width 59 height 17
select select "Open"
click at [504, 273] on body "Support Your 'Here to help u' liaison Your contact within the 'Here to help u' …" at bounding box center [416, 205] width 833 height 410
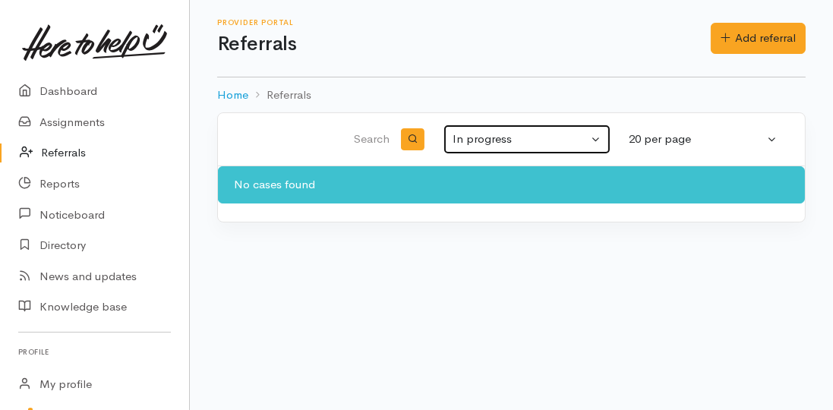
click at [514, 135] on div "In progress" at bounding box center [519, 139] width 135 height 17
click at [515, 135] on div "In progress" at bounding box center [519, 139] width 135 height 17
